Goal: Task Accomplishment & Management: Manage account settings

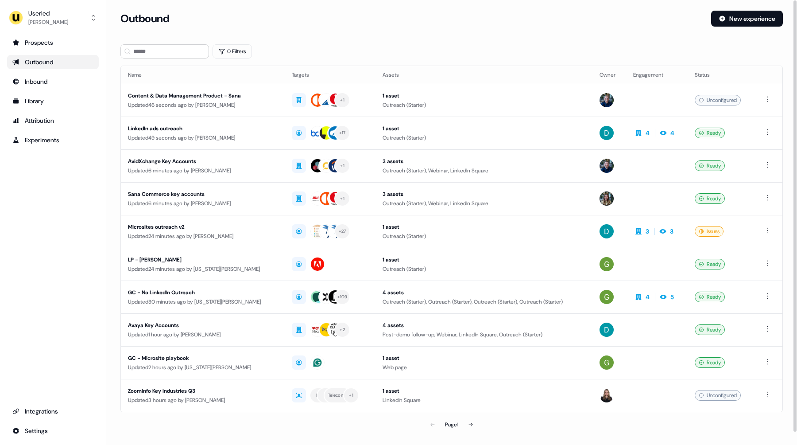
click at [54, 192] on div "Prospects Outbound Inbound Library Attribution Experiments Integrations Settings" at bounding box center [53, 236] width 92 height 402
click at [44, 221] on div "Prospects Outbound Inbound Library Attribution Experiments Integrations Settings" at bounding box center [53, 236] width 92 height 402
click at [332, 46] on div "0 Filters" at bounding box center [451, 51] width 662 height 14
click at [33, 46] on div "Prospects" at bounding box center [52, 42] width 81 height 9
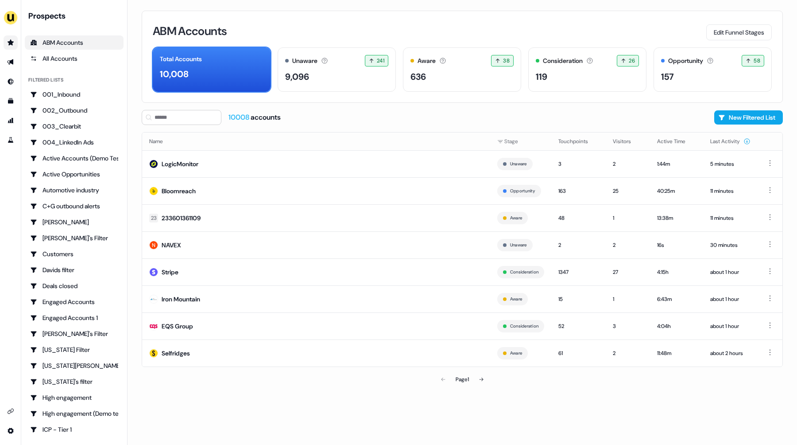
click at [384, 32] on div "ABM Accounts Edit Funnel Stages" at bounding box center [462, 31] width 619 height 19
click at [10, 23] on img "side nav menu" at bounding box center [11, 18] width 14 height 14
click at [33, 44] on div "Impersonate (Admin)" at bounding box center [46, 42] width 84 height 16
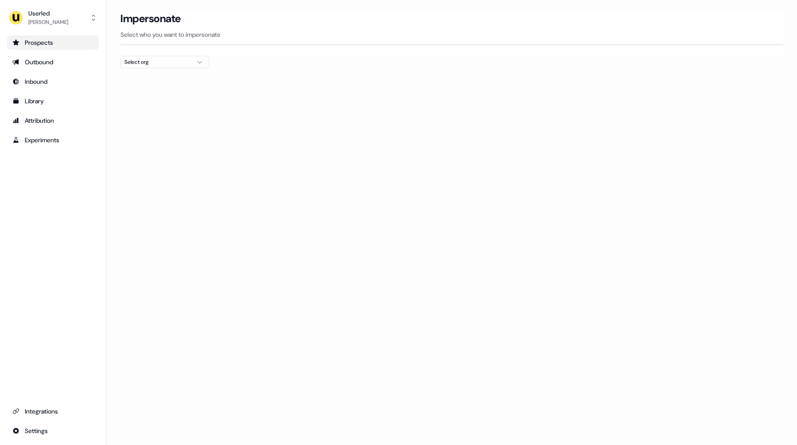
click at [145, 58] on div "Select org" at bounding box center [157, 62] width 66 height 9
type input "********"
